Goal: Task Accomplishment & Management: Use online tool/utility

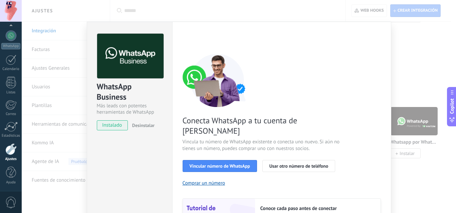
click at [389, 47] on div "Configuraciones Autorizaciones Esta pestaña registra a los usuarios que han con…" at bounding box center [281, 152] width 219 height 261
click at [415, 39] on div "WhatsApp Business Más leads con potentes herramientas de WhatsApp instalado Des…" at bounding box center [239, 106] width 435 height 213
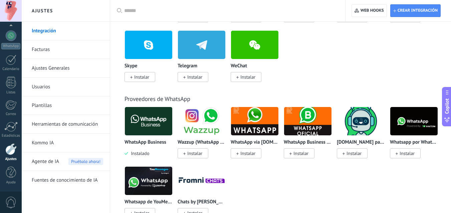
click at [83, 164] on span "Pruébalo ahora!" at bounding box center [85, 161] width 35 height 7
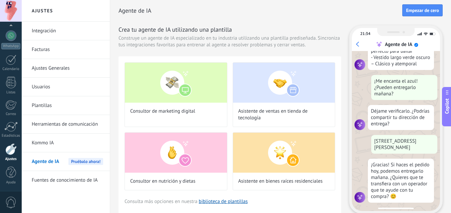
scroll to position [153, 0]
click at [348, 11] on h2 "Agente de IA" at bounding box center [261, 10] width 284 height 13
